Goal: Navigation & Orientation: Find specific page/section

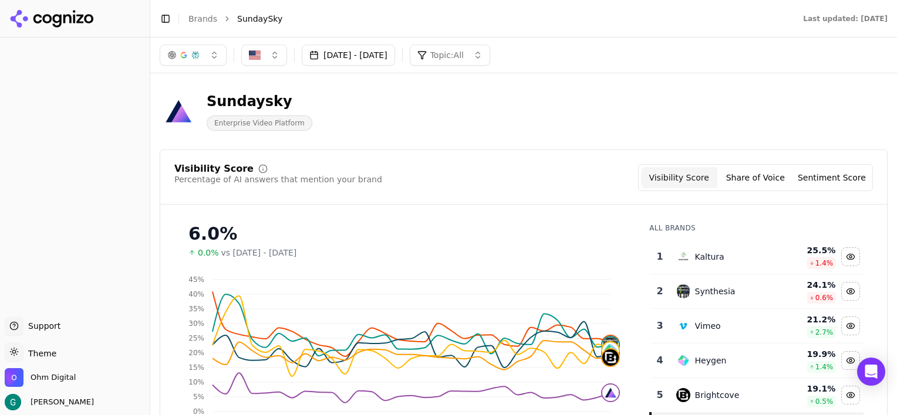
click at [197, 19] on link "Brands" at bounding box center [202, 18] width 29 height 9
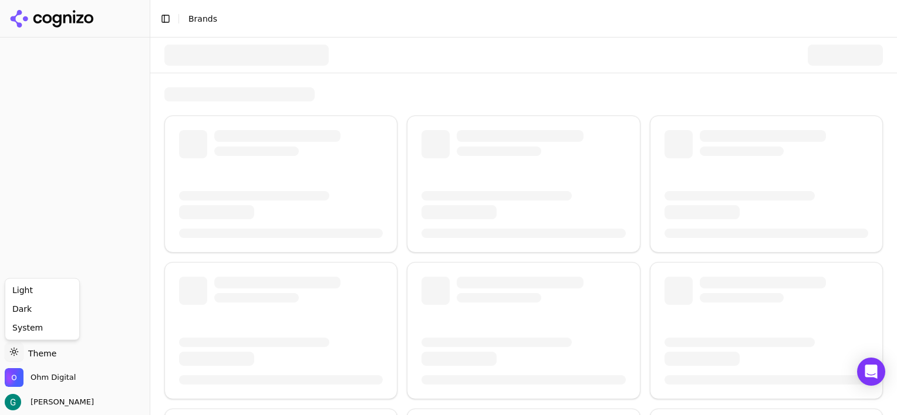
click at [42, 351] on html "Support Support Toggle theme Theme Ohm Digital [PERSON_NAME] Toggle Sidebar Bra…" at bounding box center [448, 207] width 897 height 415
click at [56, 16] on icon at bounding box center [51, 19] width 85 height 18
